Goal: Information Seeking & Learning: Learn about a topic

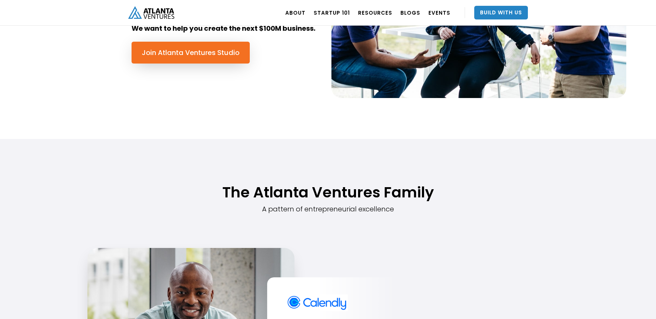
scroll to position [22, 0]
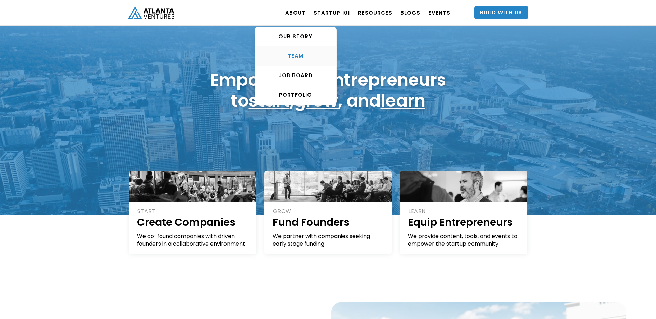
click at [309, 57] on div "TEAM" at bounding box center [295, 56] width 81 height 7
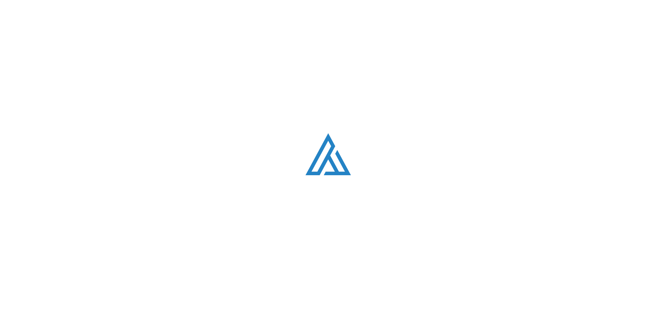
scroll to position [865, 0]
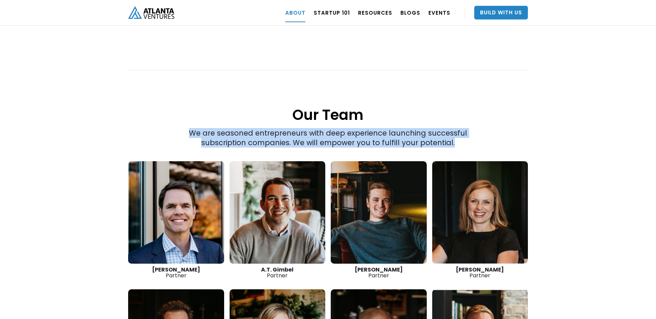
drag, startPoint x: 105, startPoint y: 116, endPoint x: 571, endPoint y: 283, distance: 495.4
click at [571, 283] on div "“The best thing we do is create more successful startups. The more breakout bus…" at bounding box center [328, 116] width 656 height 701
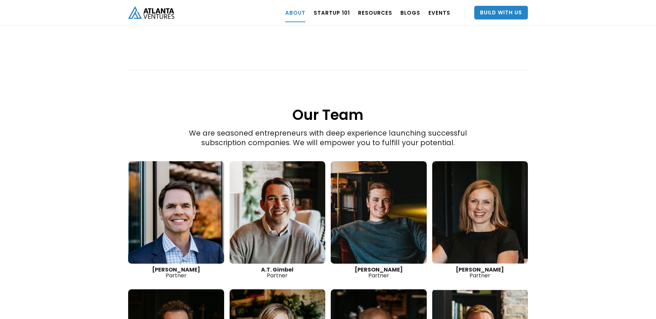
click at [571, 235] on div "“The best thing we do is create more successful startups. The more breakout bus…" at bounding box center [328, 116] width 656 height 701
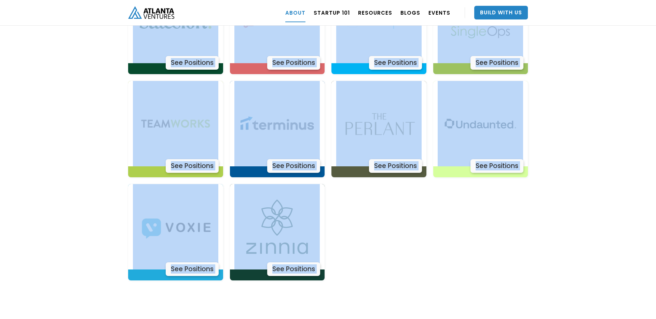
scroll to position [2217, 0]
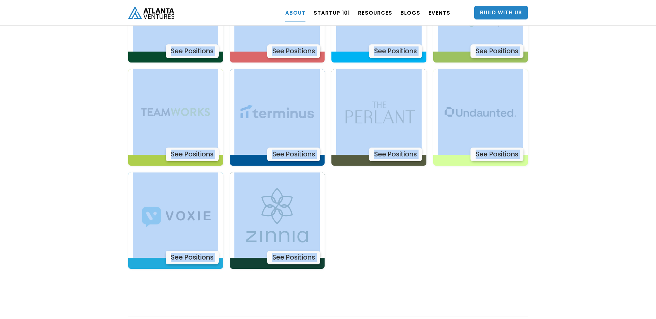
drag, startPoint x: 206, startPoint y: 83, endPoint x: 587, endPoint y: 303, distance: 440.6
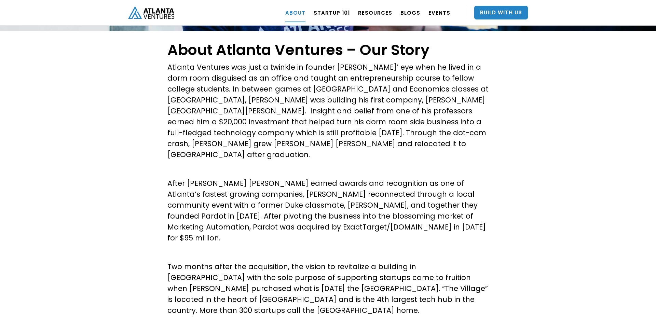
scroll to position [99, 0]
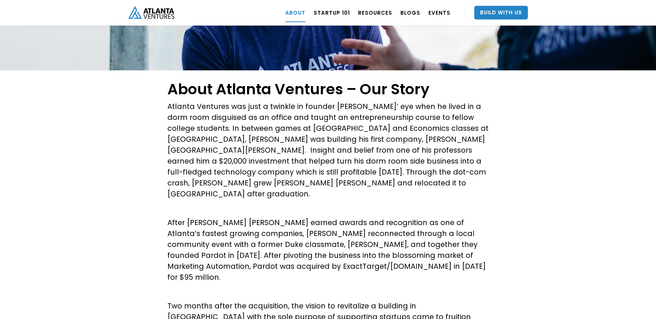
click at [301, 166] on p "Atlanta Ventures was just a twinkle in founder [PERSON_NAME]’ eye when he lived…" at bounding box center [327, 150] width 321 height 98
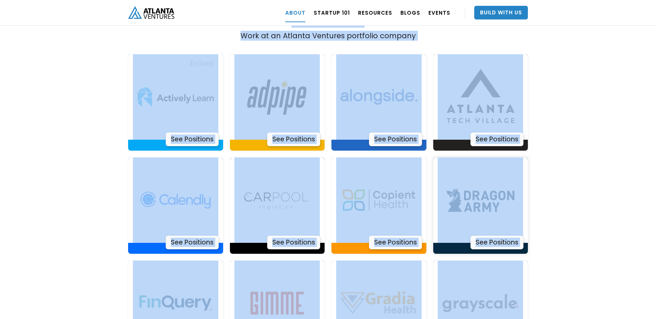
scroll to position [1409, 0]
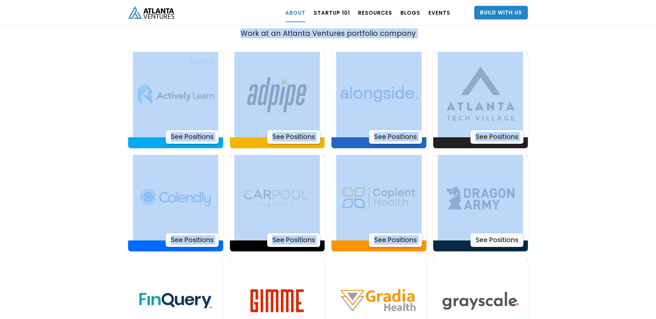
drag, startPoint x: 169, startPoint y: 185, endPoint x: 540, endPoint y: 205, distance: 371.3
click at [540, 205] on div "About Atlanta Ventures – Our Story Atlanta Ventures was just a twinkle in found…" at bounding box center [328, 191] width 656 height 2863
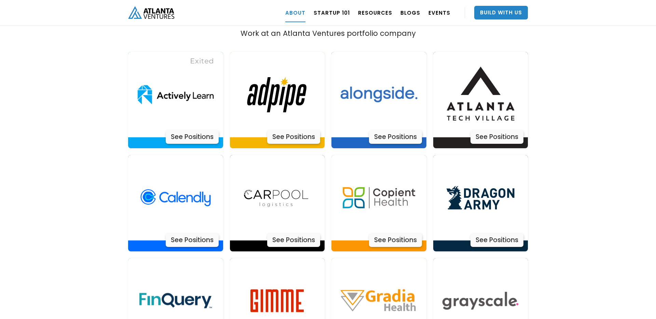
click at [562, 197] on div "About Atlanta Ventures – Our Story Atlanta Ventures was just a twinkle in found…" at bounding box center [328, 191] width 656 height 2863
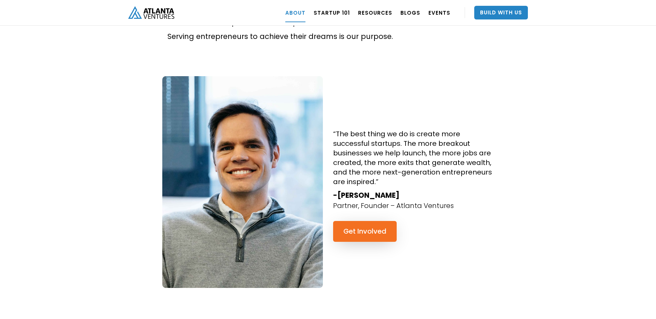
scroll to position [592, 0]
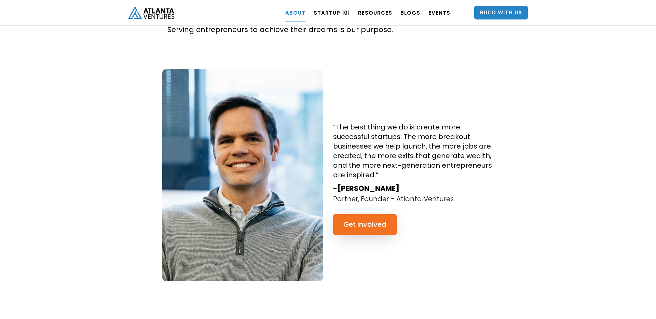
click at [363, 183] on strong "-[PERSON_NAME]" at bounding box center [366, 188] width 66 height 10
click at [374, 183] on strong "-[PERSON_NAME]" at bounding box center [366, 188] width 66 height 10
click at [380, 183] on strong "-[PERSON_NAME]" at bounding box center [366, 188] width 66 height 10
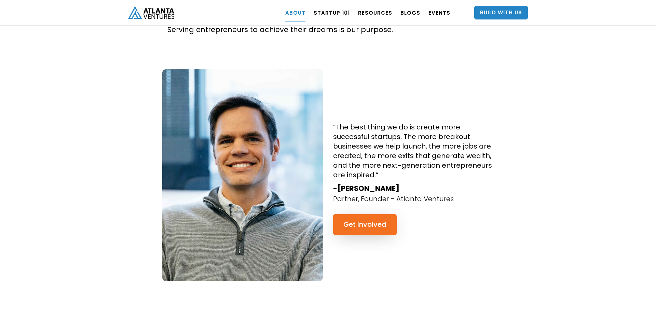
click at [380, 183] on strong "-[PERSON_NAME]" at bounding box center [366, 188] width 66 height 10
click at [383, 183] on strong "-[PERSON_NAME]" at bounding box center [366, 188] width 66 height 10
